Goal: Task Accomplishment & Management: Complete application form

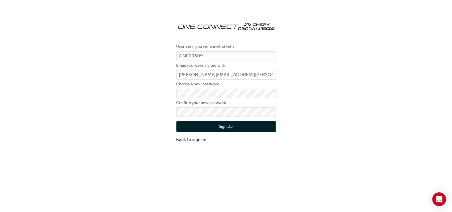
click at [445, 190] on div "Username you were invited with ONE00609 Email you were invited with [PERSON_NAM…" at bounding box center [226, 119] width 452 height 212
click at [203, 124] on button "Sign Up" at bounding box center [225, 126] width 99 height 11
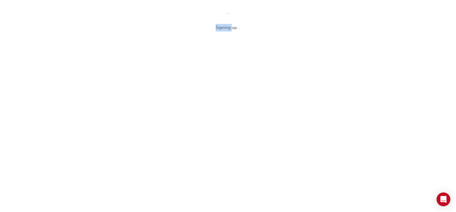
click at [203, 124] on div "Signing up..." at bounding box center [228, 106] width 456 height 212
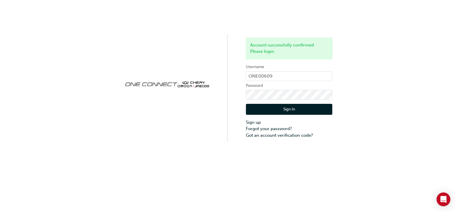
click at [292, 108] on button "Sign In" at bounding box center [289, 109] width 86 height 11
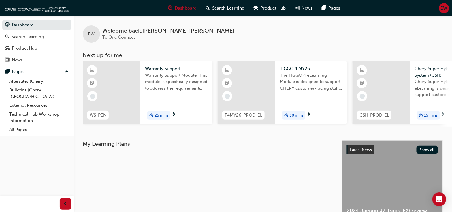
click at [442, 115] on span "next-icon" at bounding box center [443, 114] width 4 height 5
